Goal: Task Accomplishment & Management: Manage account settings

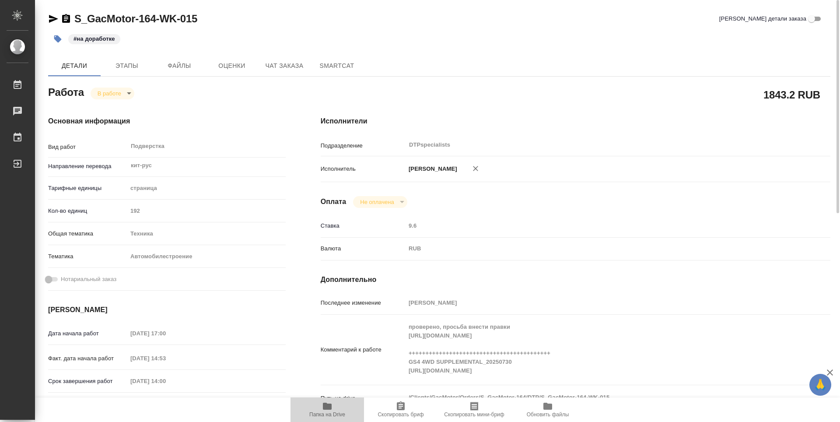
click at [330, 412] on span "Папка на Drive" at bounding box center [327, 414] width 36 height 6
click at [272, 62] on span "Чат заказа" at bounding box center [284, 65] width 42 height 11
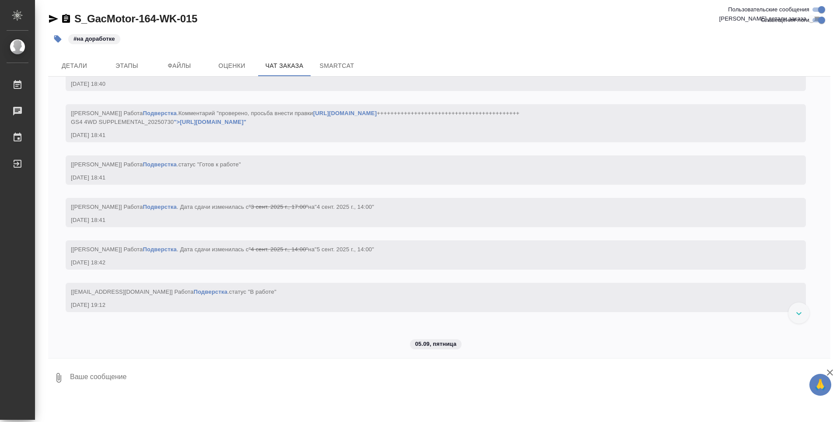
scroll to position [23811, 0]
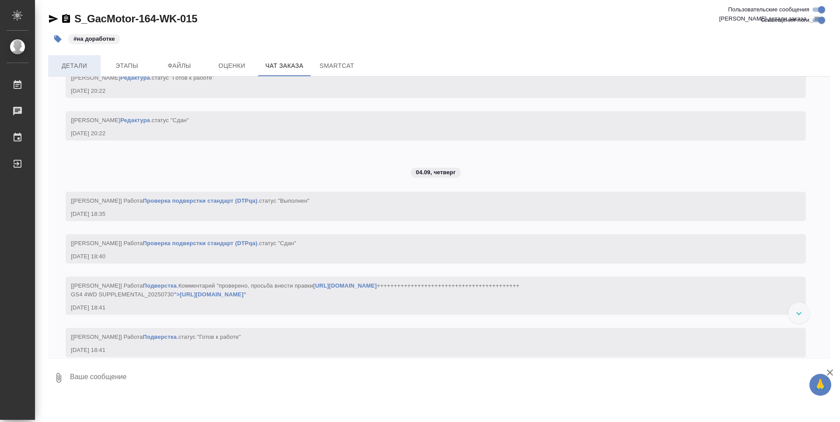
click at [75, 64] on span "Детали" at bounding box center [74, 65] width 42 height 11
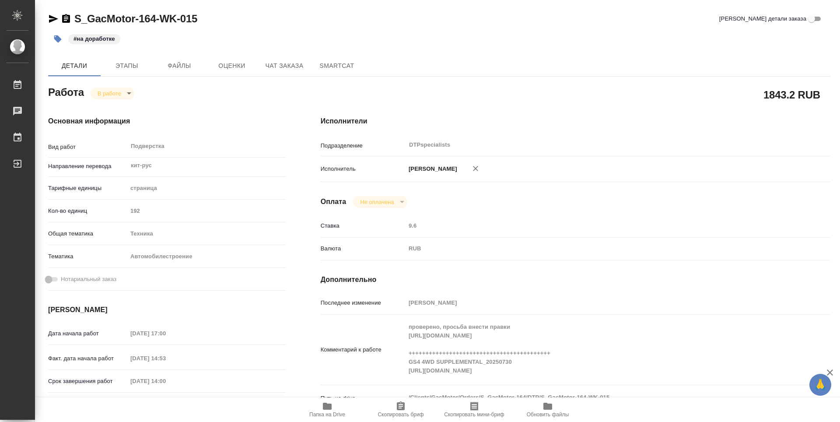
type textarea "x"
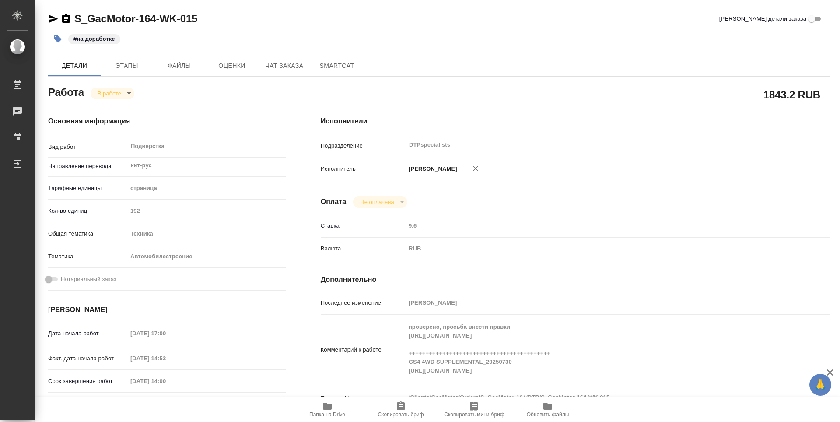
type textarea "x"
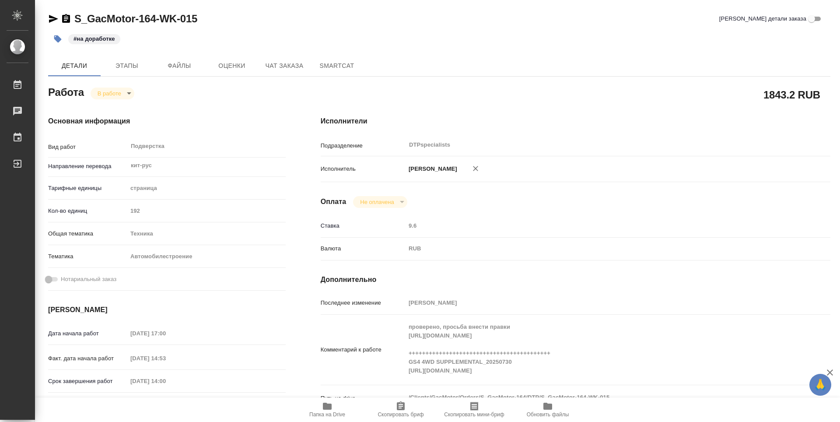
type textarea "x"
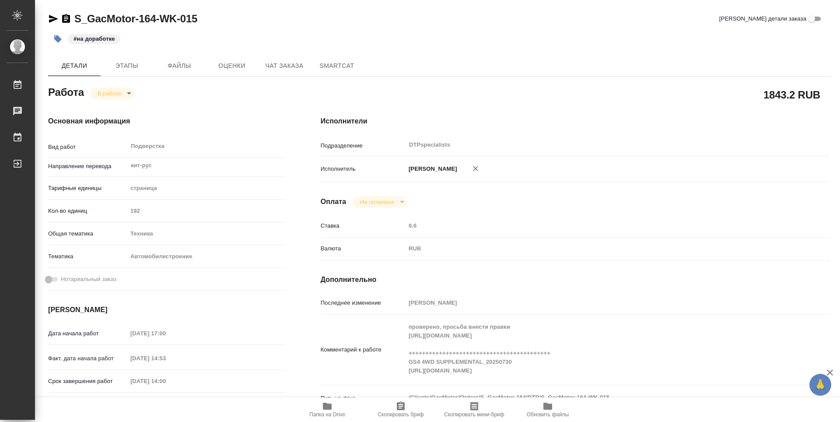
click at [105, 88] on body "🙏 .cls-1 fill:#fff; AWATERA Работы 0 Чаты График Выйти S_GacMotor-164-WK-015 Кр…" at bounding box center [420, 211] width 840 height 422
type textarea "x"
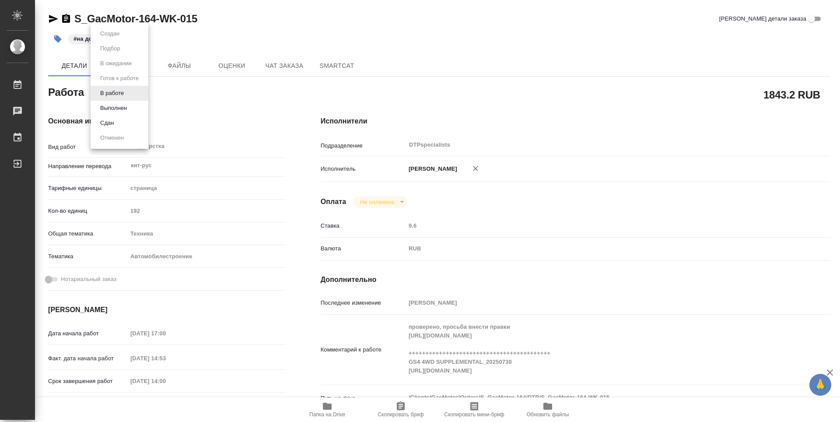
type textarea "x"
click at [108, 105] on button "Выполнен" at bounding box center [114, 108] width 32 height 10
type textarea "x"
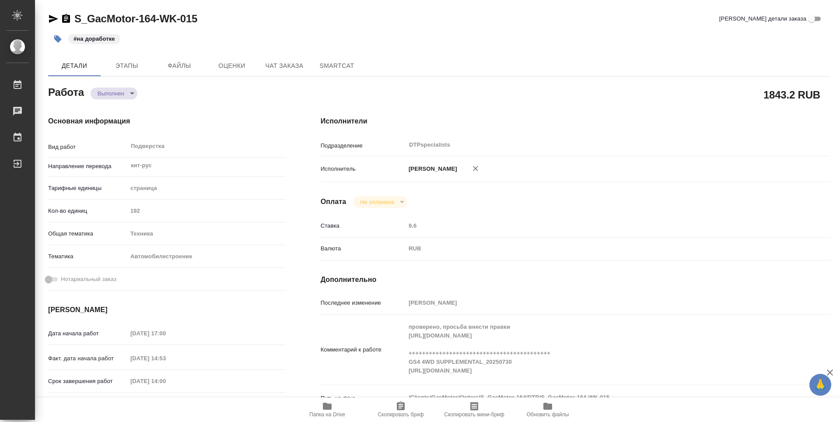
type textarea "x"
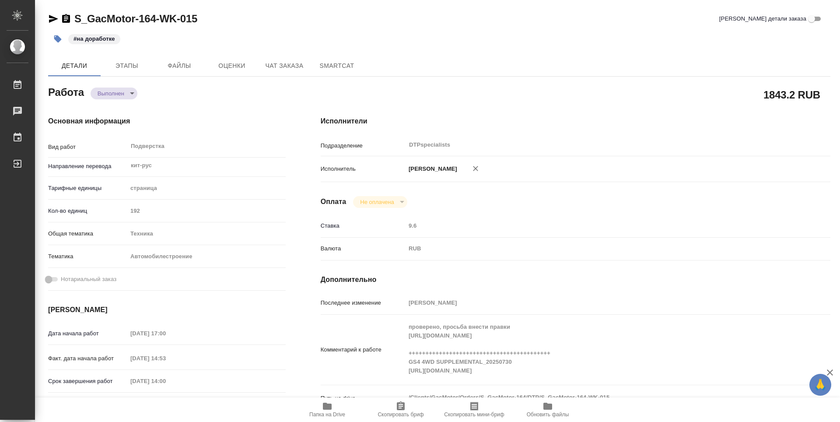
type textarea "x"
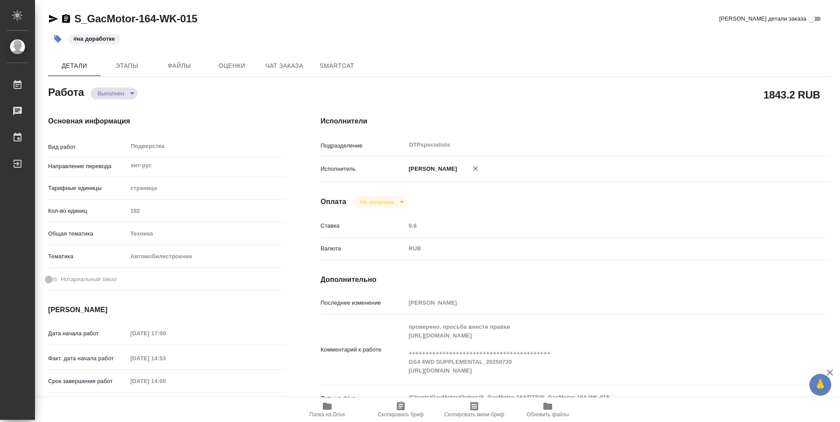
type textarea "x"
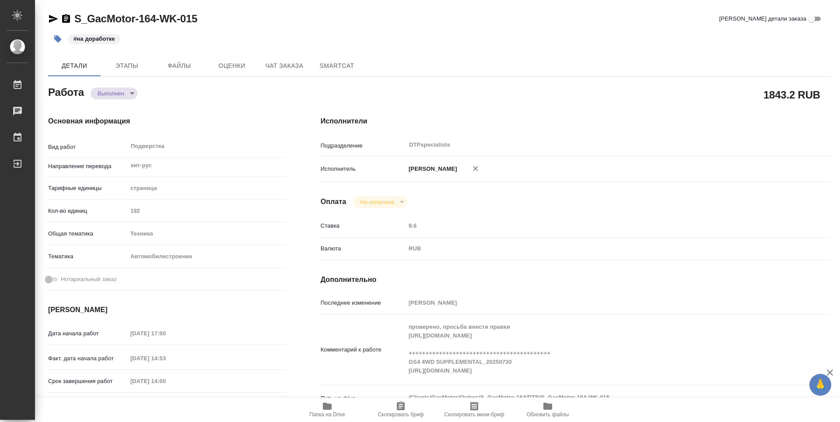
type textarea "x"
